Goal: Task Accomplishment & Management: Use online tool/utility

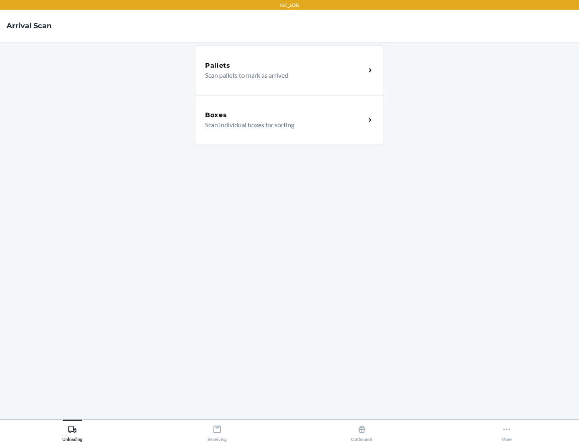
click at [285, 115] on div "Boxes" at bounding box center [285, 115] width 161 height 10
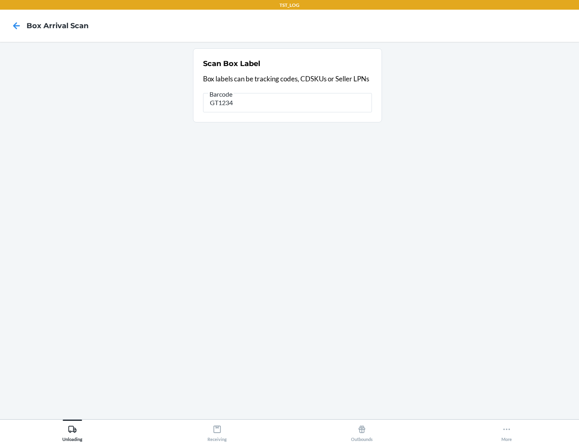
type input "GT1234"
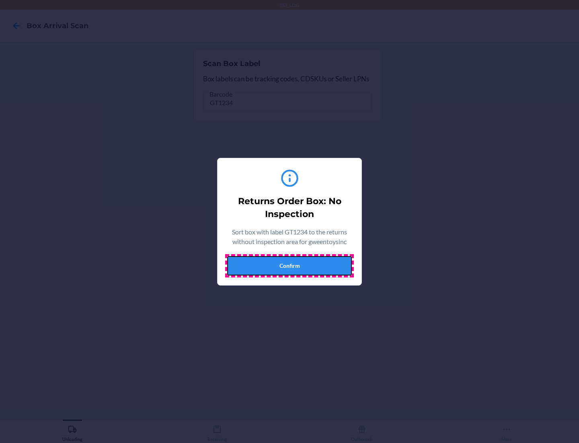
click at [290, 265] on button "Confirm" at bounding box center [289, 265] width 125 height 19
